Goal: Navigation & Orientation: Find specific page/section

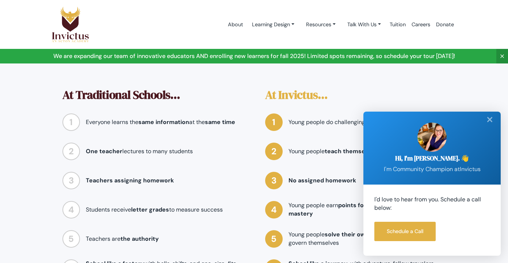
scroll to position [840, 0]
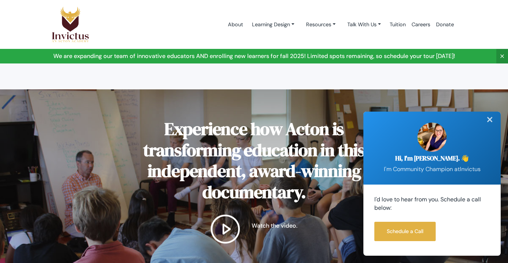
click at [488, 119] on div "✕" at bounding box center [490, 120] width 15 height 16
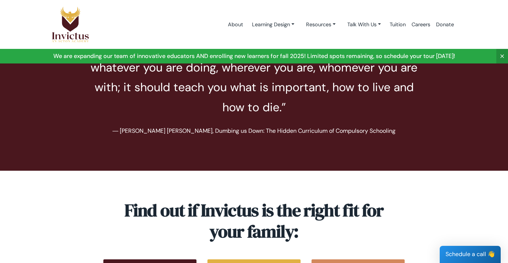
scroll to position [2804, 0]
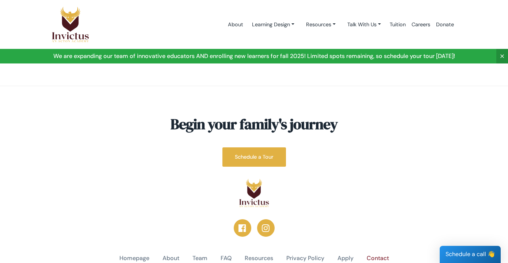
click at [386, 255] on link "Contact" at bounding box center [378, 259] width 22 height 8
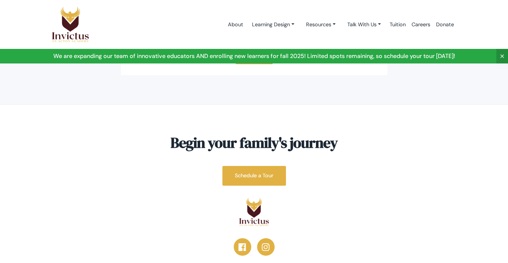
scroll to position [358, 0]
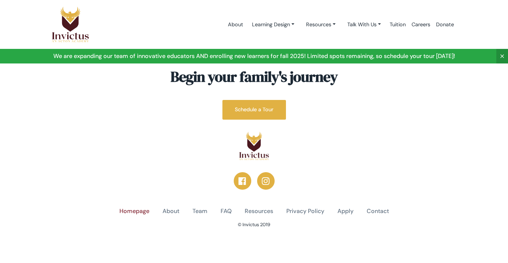
click at [136, 209] on link "Homepage" at bounding box center [134, 212] width 30 height 8
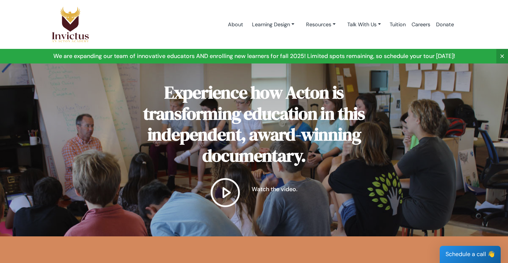
scroll to position [658, 0]
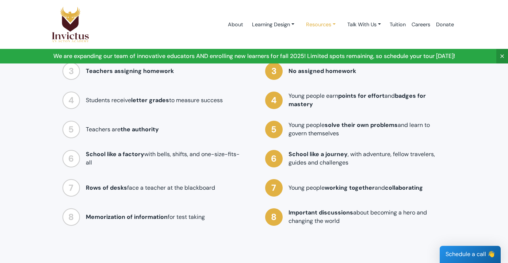
click at [314, 27] on link "Resources" at bounding box center [320, 25] width 41 height 14
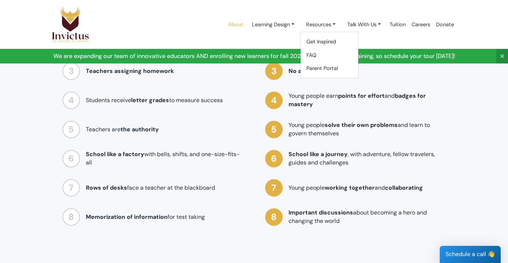
click at [233, 20] on link "About" at bounding box center [235, 24] width 21 height 31
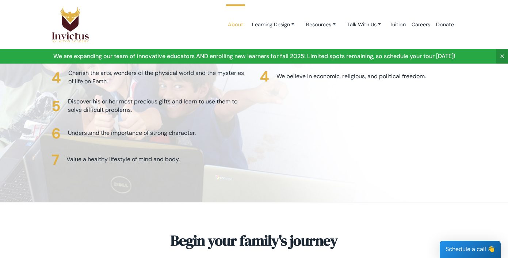
scroll to position [1934, 0]
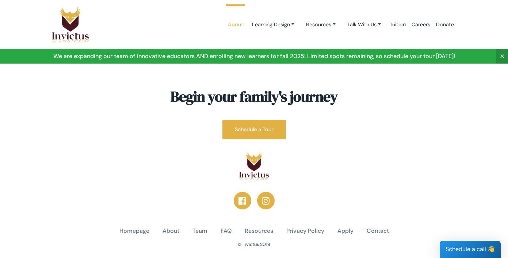
click at [56, 22] on img at bounding box center [71, 24] width 38 height 37
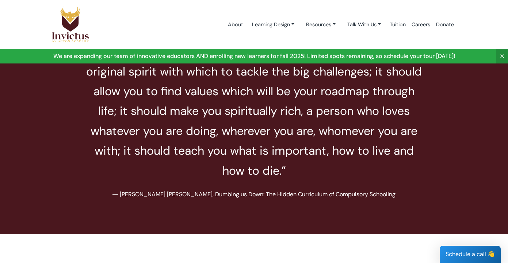
scroll to position [2777, 0]
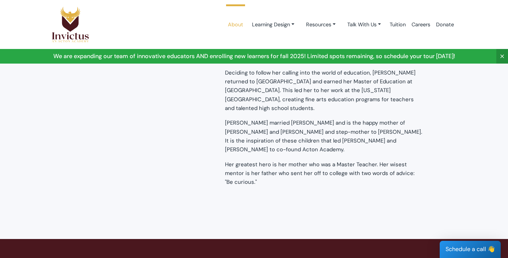
scroll to position [1571, 0]
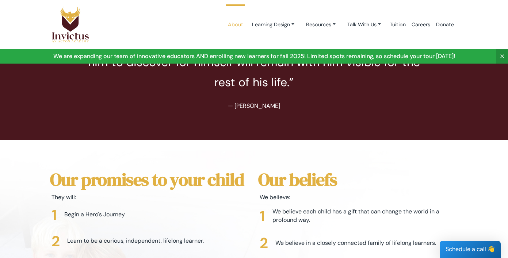
drag, startPoint x: 451, startPoint y: 151, endPoint x: 419, endPoint y: 128, distance: 40.1
click at [451, 169] on h2 "Our beliefs" at bounding box center [357, 179] width 199 height 21
